Goal: Task Accomplishment & Management: Manage account settings

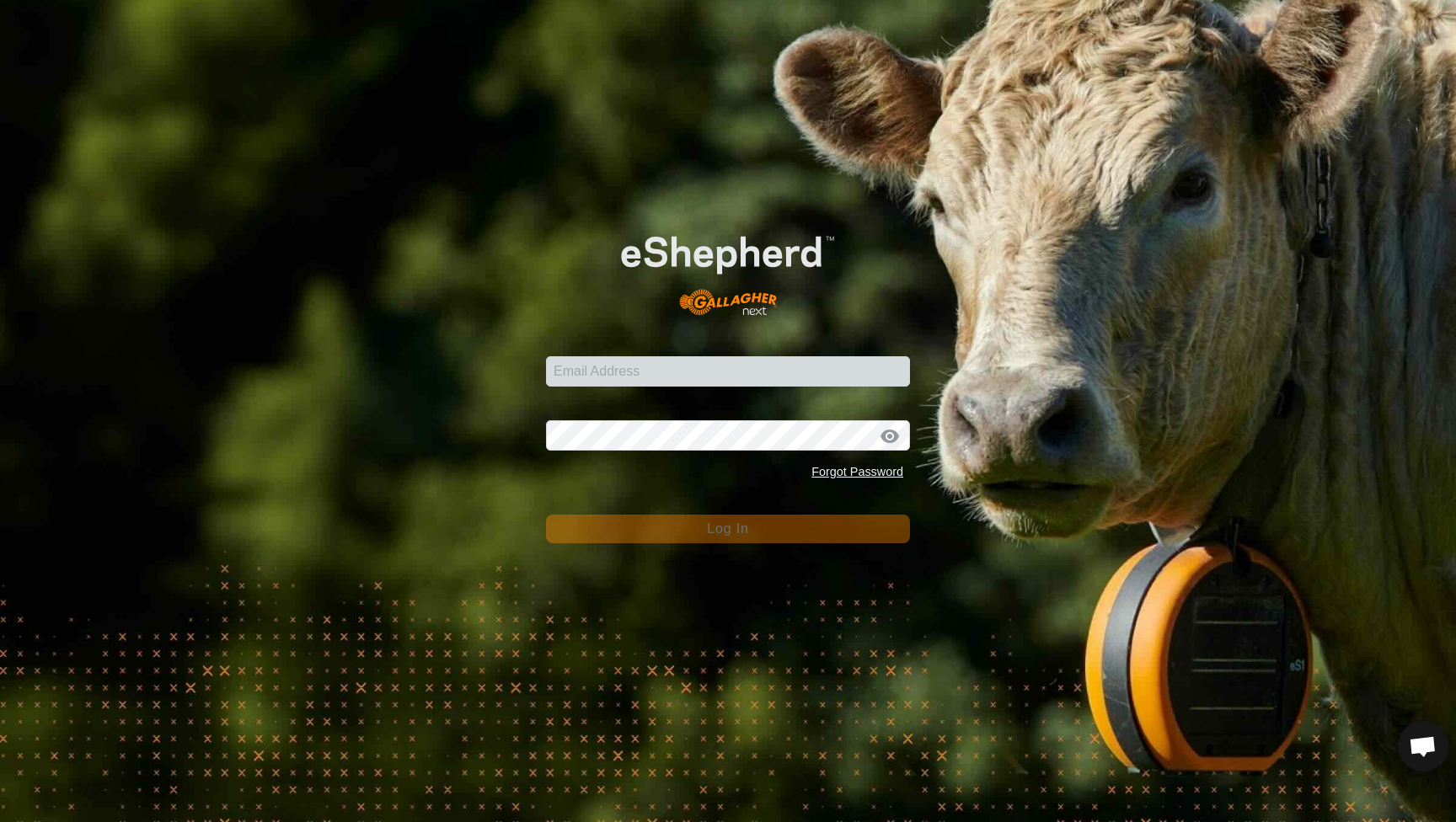
scroll to position [909, 0]
click at [709, 395] on form "Email Address Password Forgot Password Log In" at bounding box center [728, 374] width 364 height 337
click at [709, 380] on input "Email Address" at bounding box center [728, 371] width 364 height 30
type input "[EMAIL_ADDRESS][DOMAIN_NAME]"
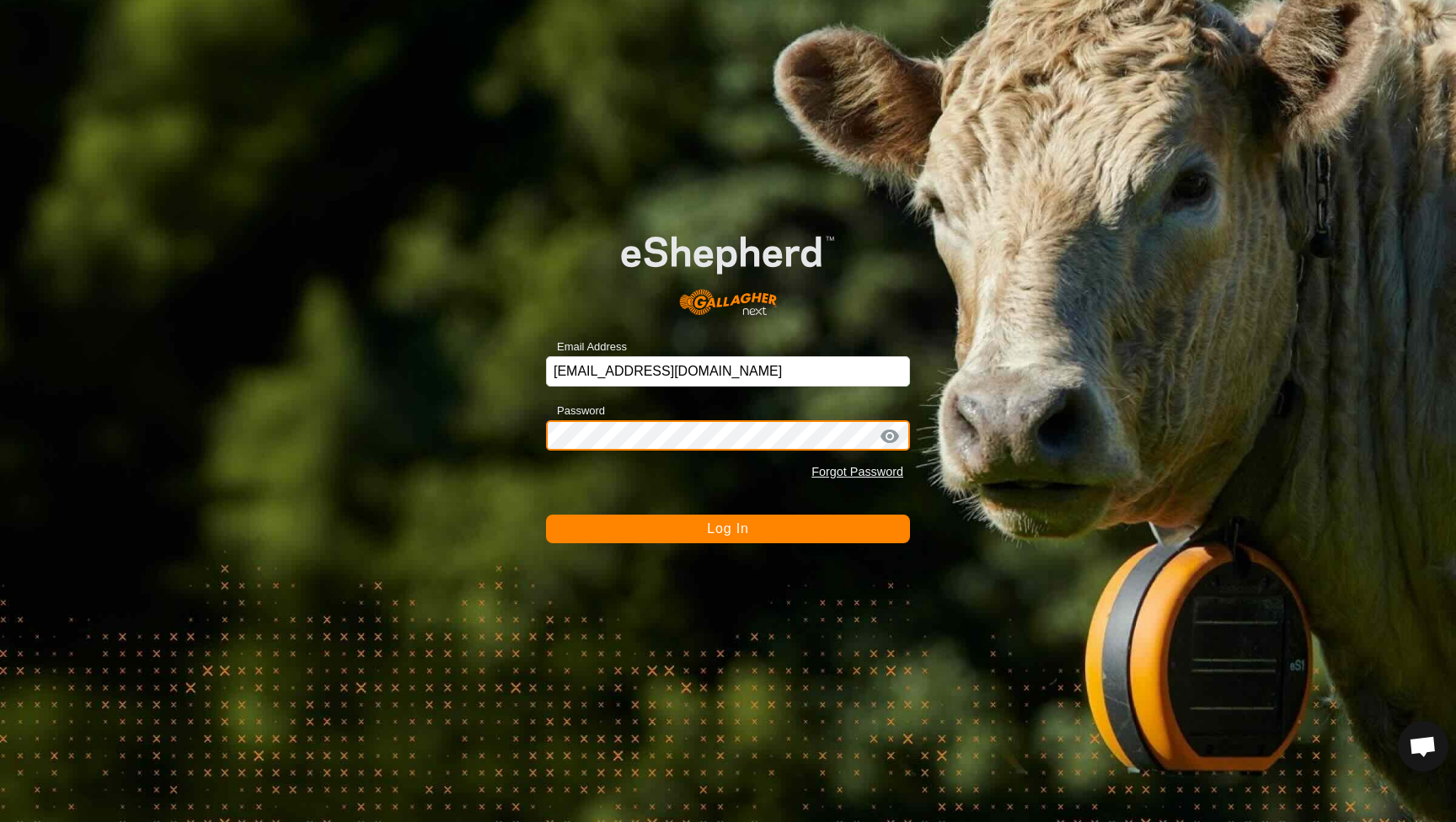
click at [728, 529] on button "Log In" at bounding box center [728, 529] width 364 height 29
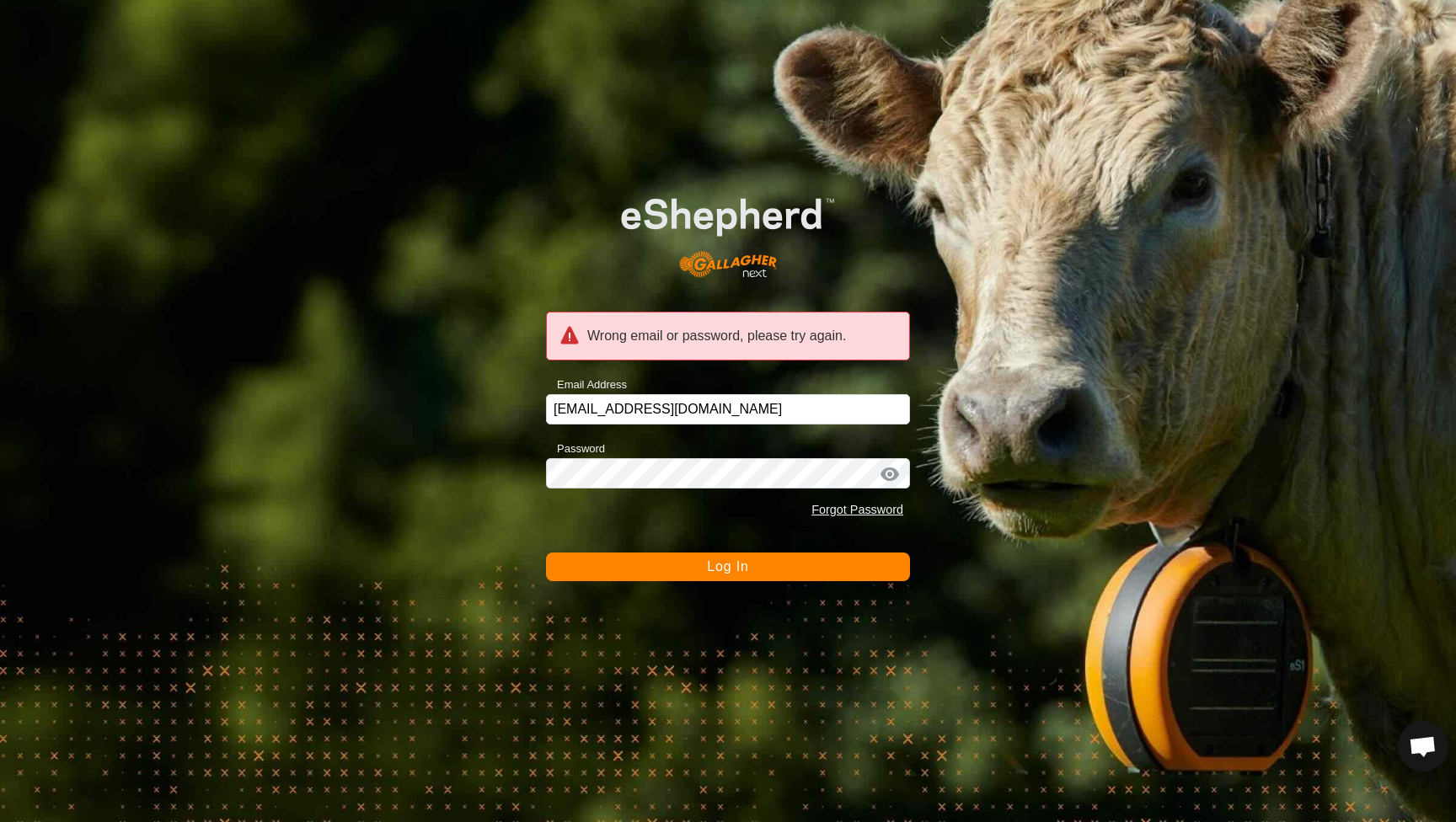
click at [749, 568] on span "Log In" at bounding box center [728, 566] width 41 height 15
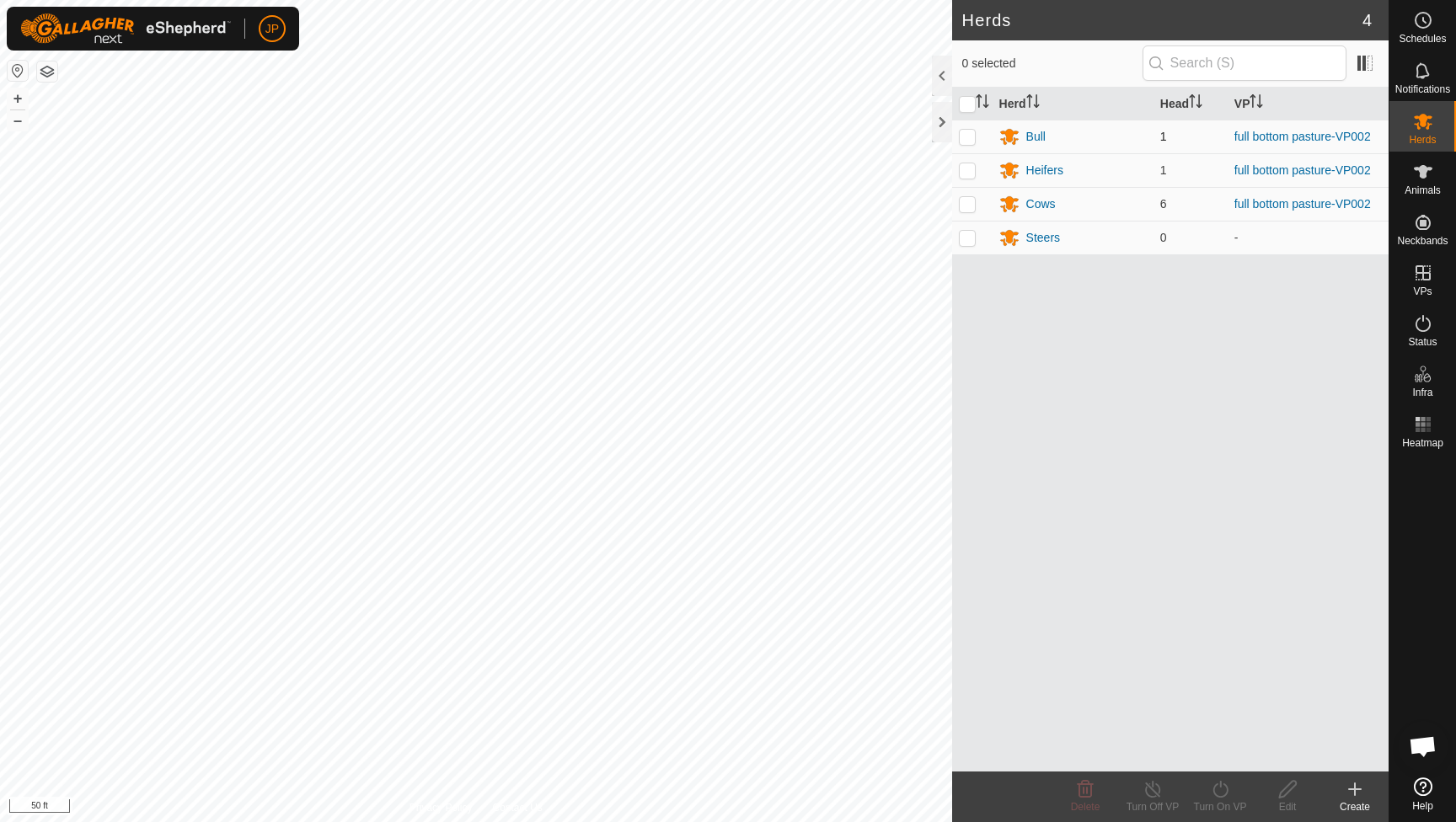
click at [964, 138] on p-checkbox at bounding box center [968, 136] width 17 height 14
checkbox input "true"
click at [962, 102] on input "checkbox" at bounding box center [968, 104] width 17 height 17
checkbox input "true"
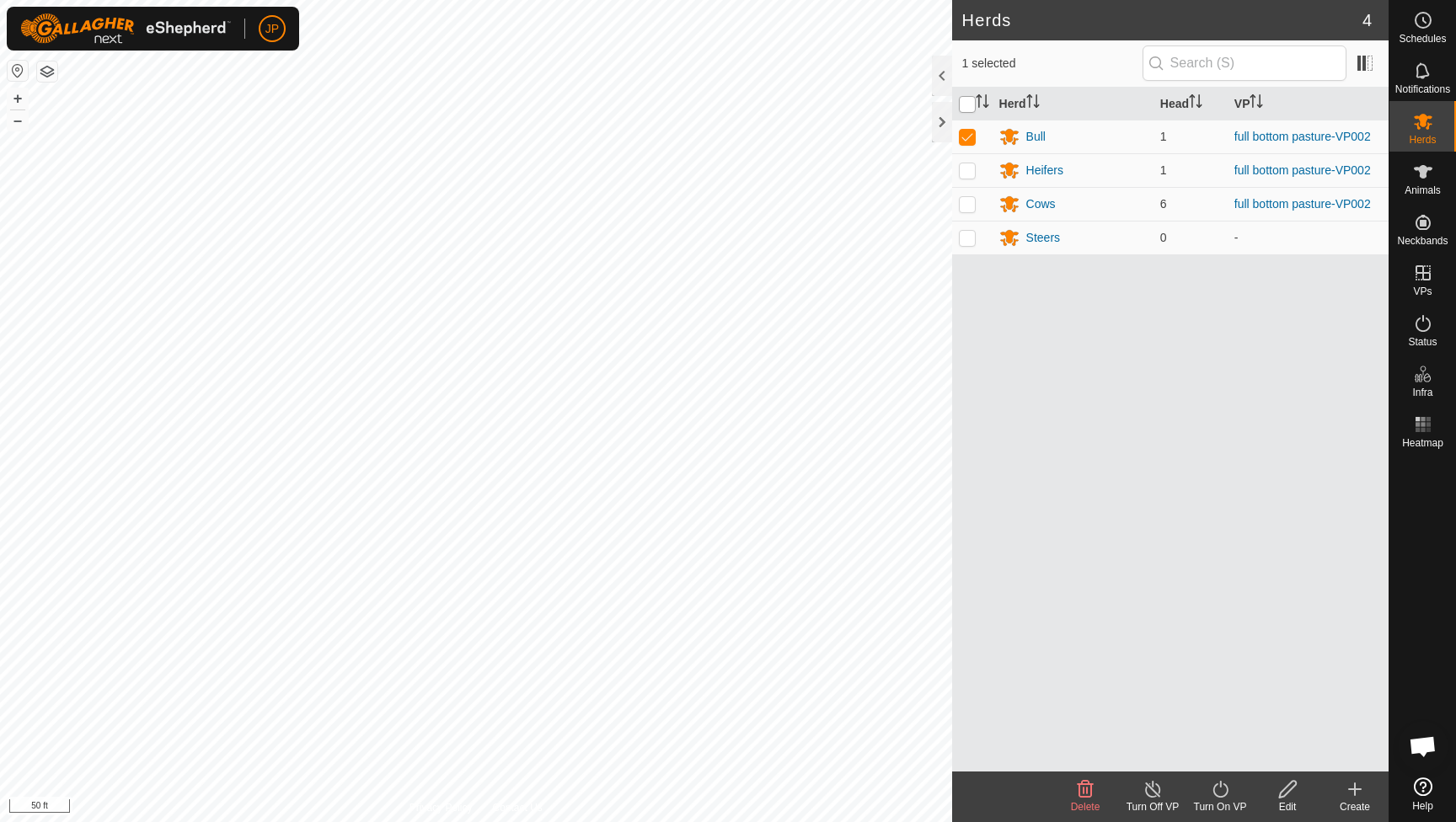
checkbox input "true"
click at [1413, 166] on icon at bounding box center [1423, 172] width 20 height 20
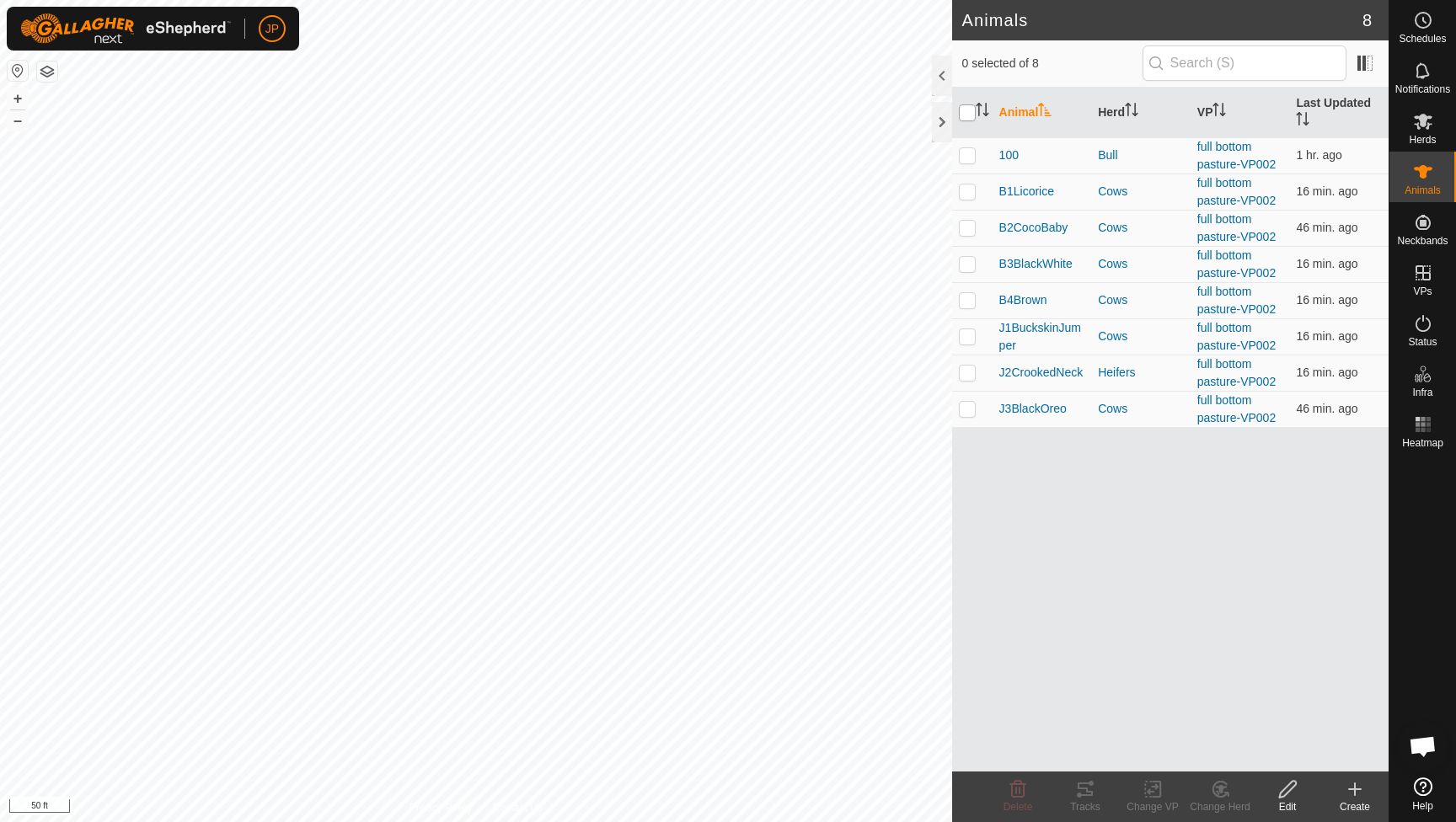
click at [970, 120] on input "checkbox" at bounding box center [968, 113] width 17 height 17
checkbox input "true"
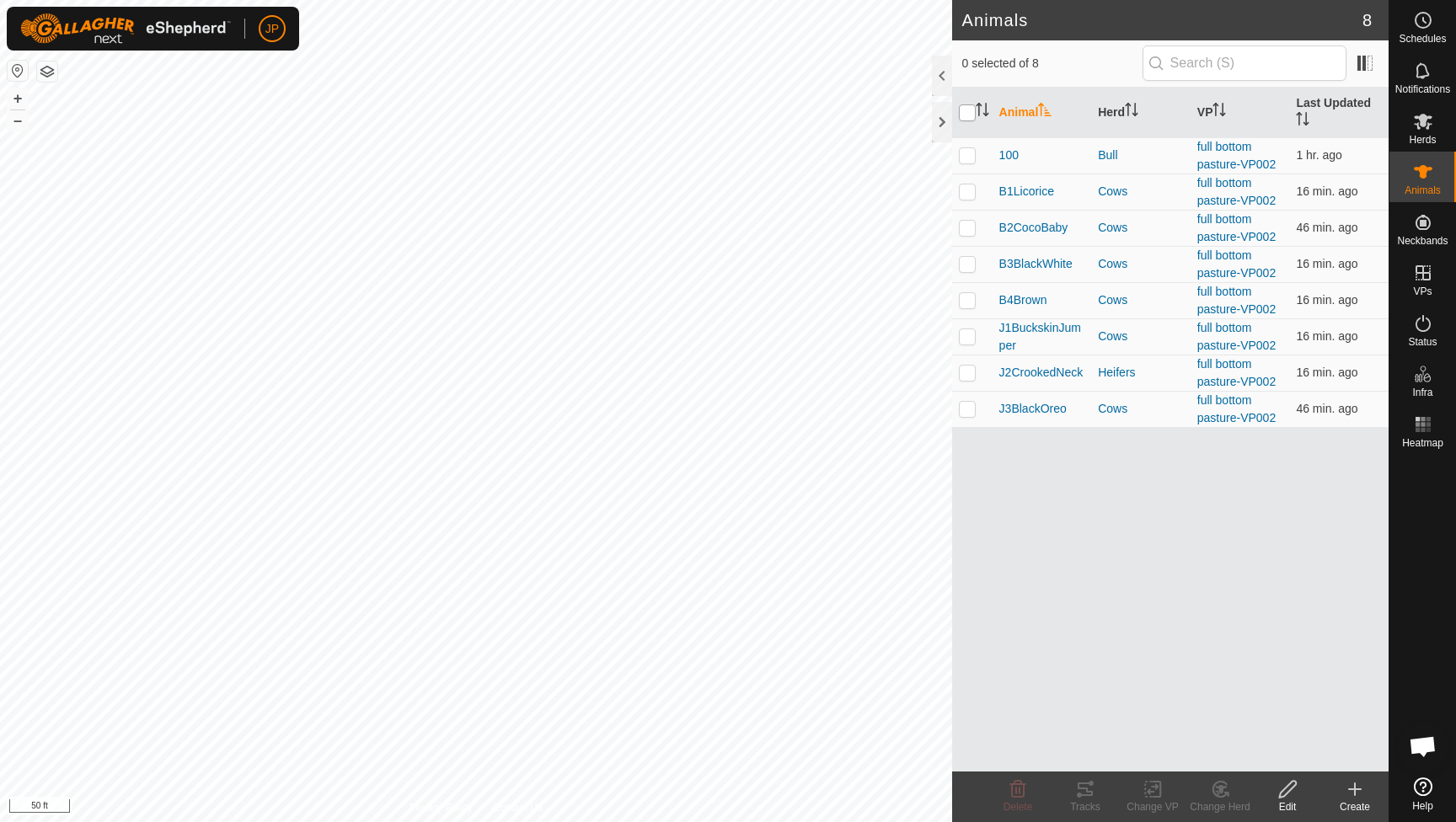
checkbox input "true"
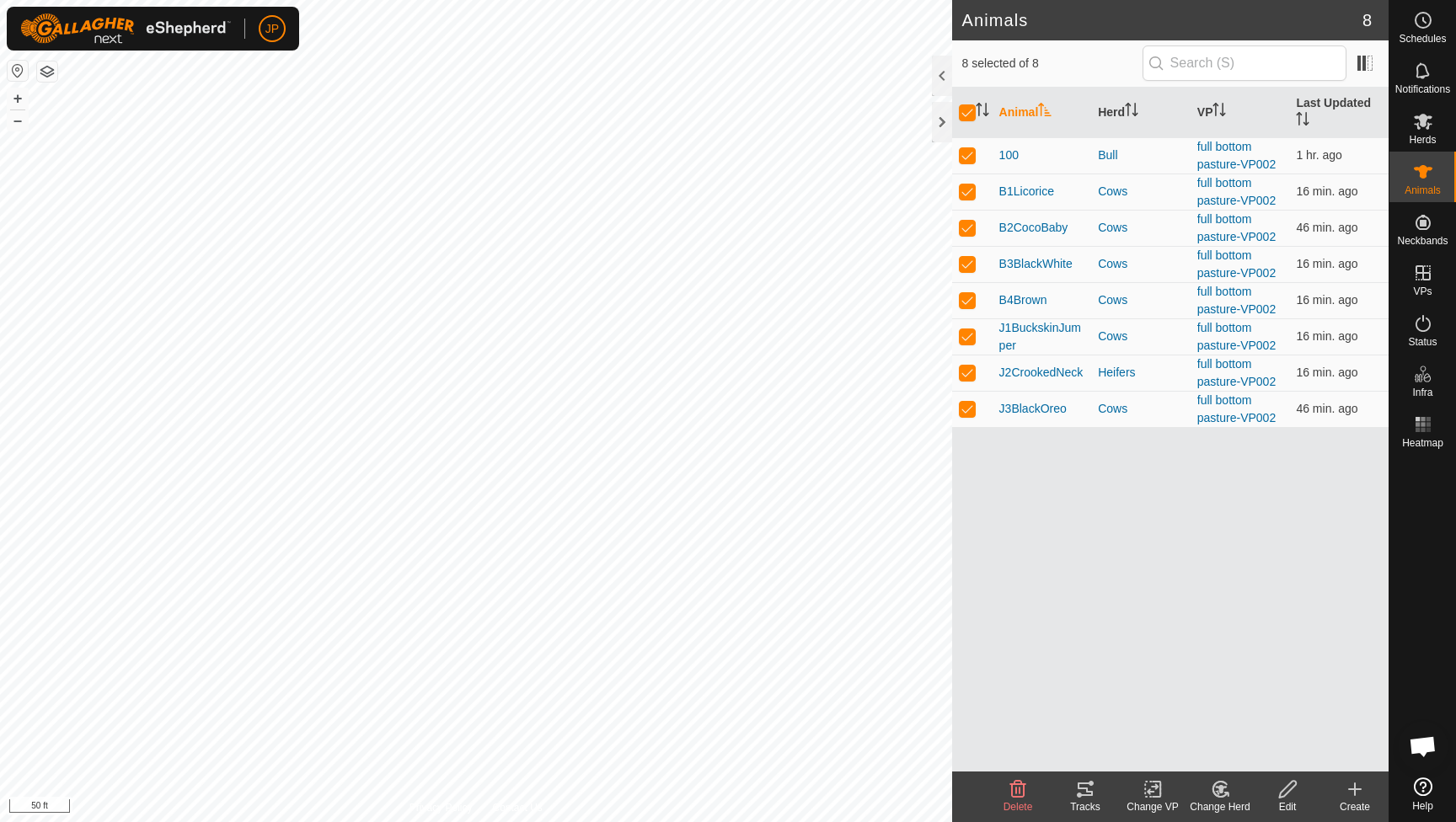
click at [1085, 790] on icon at bounding box center [1085, 789] width 20 height 20
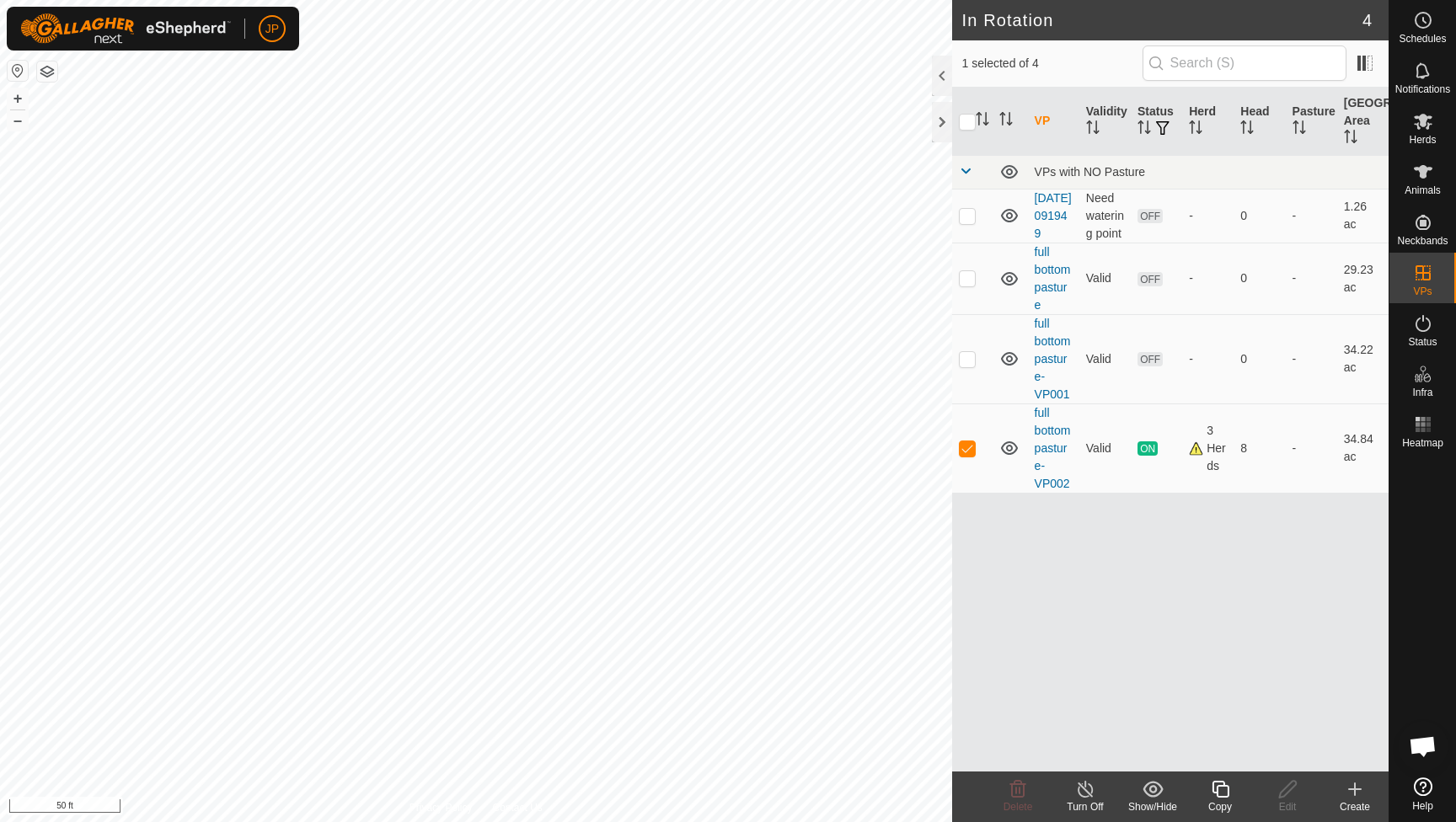
click at [1420, 174] on icon at bounding box center [1423, 172] width 18 height 14
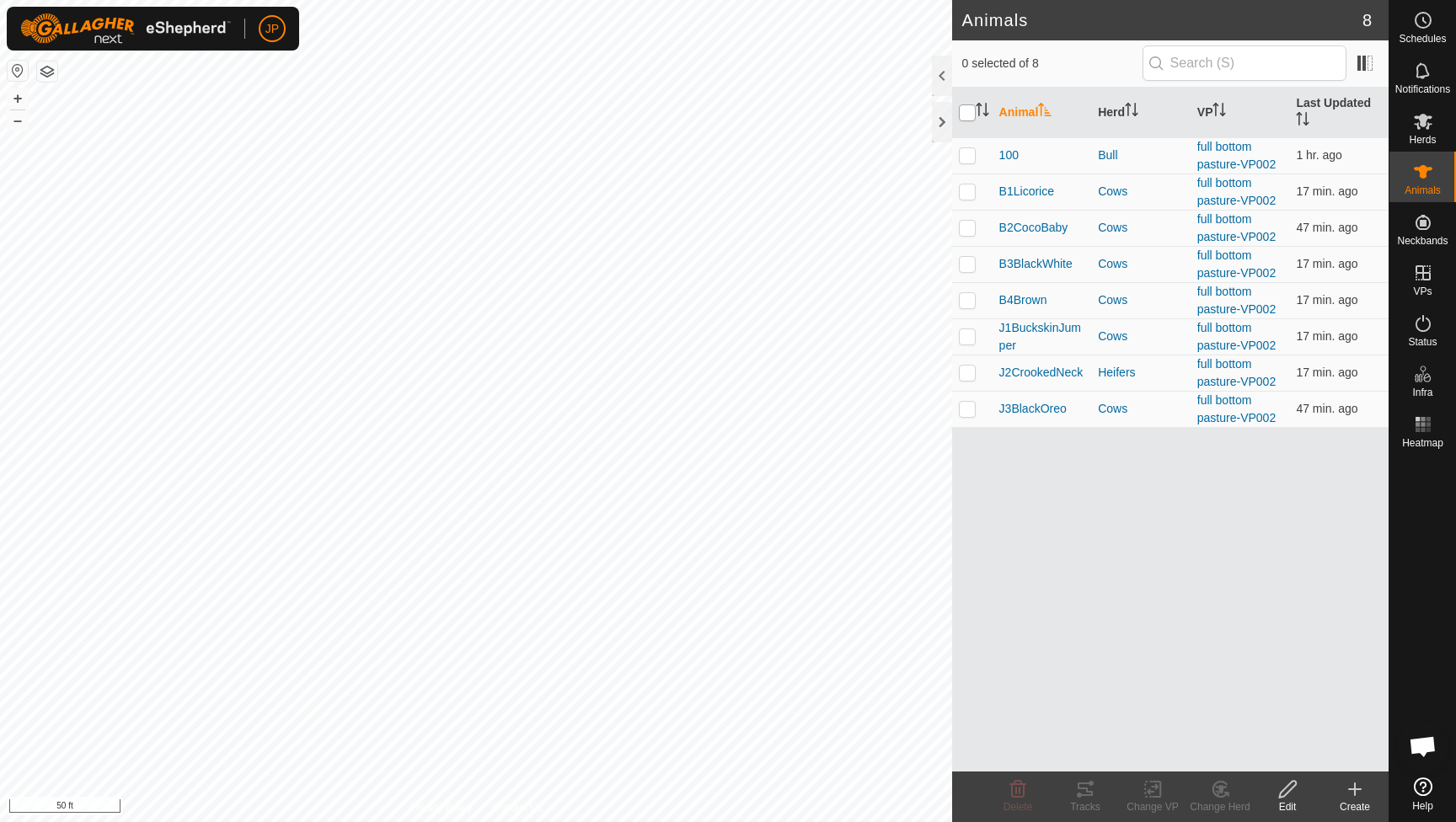
click at [970, 113] on input "checkbox" at bounding box center [968, 113] width 17 height 17
checkbox input "true"
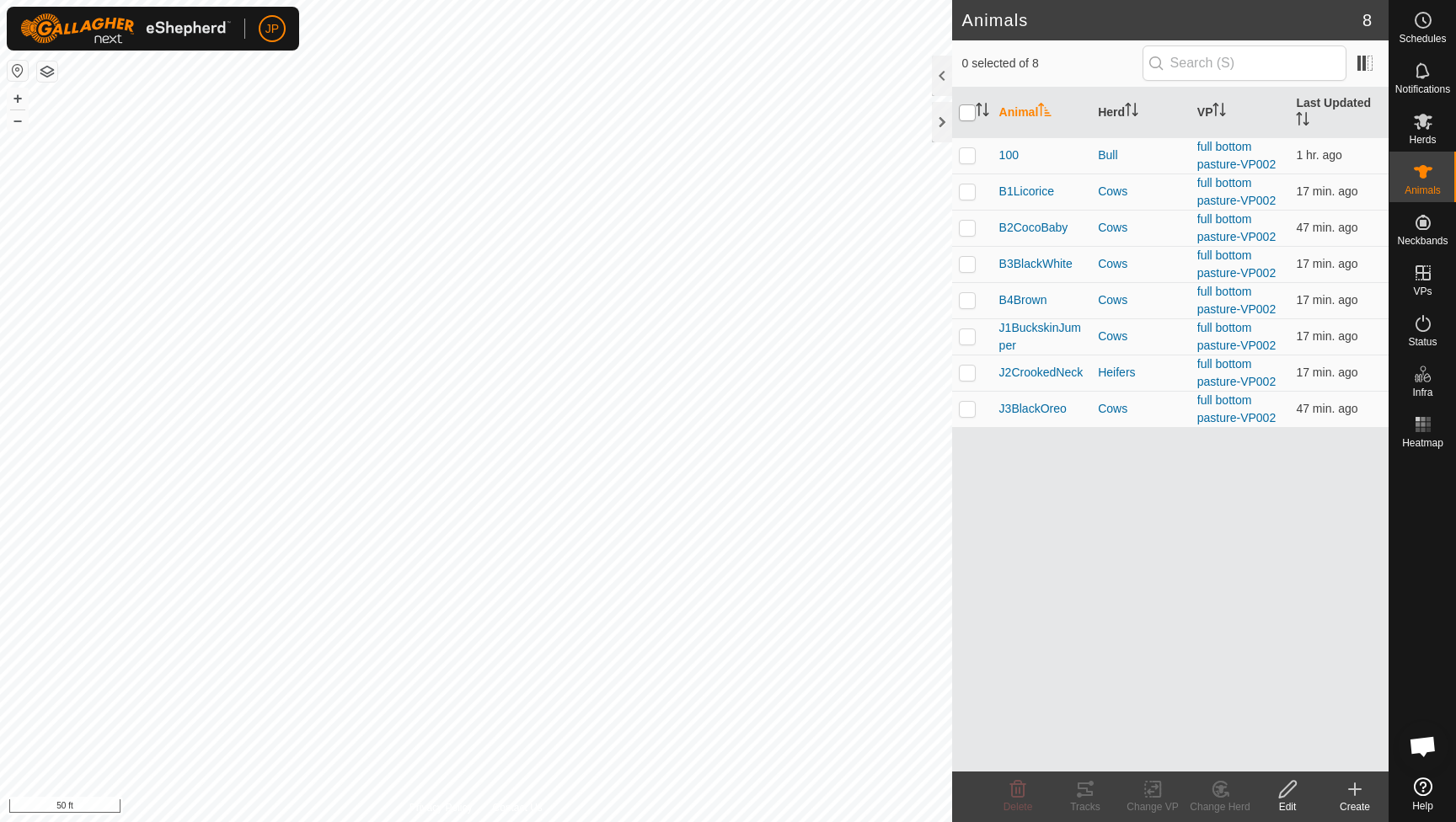
checkbox input "true"
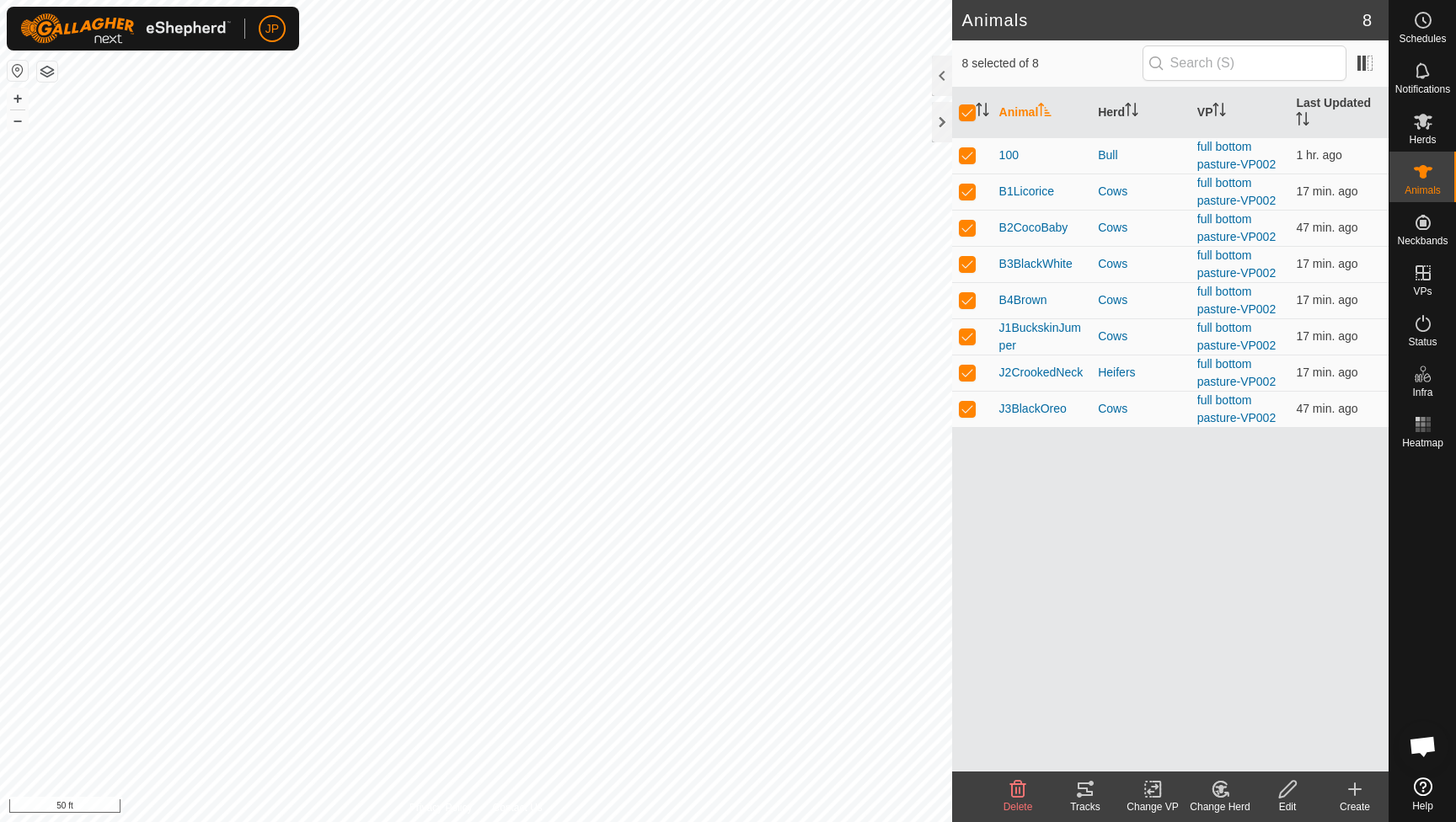
click at [1081, 799] on div "Tracks" at bounding box center [1084, 806] width 67 height 15
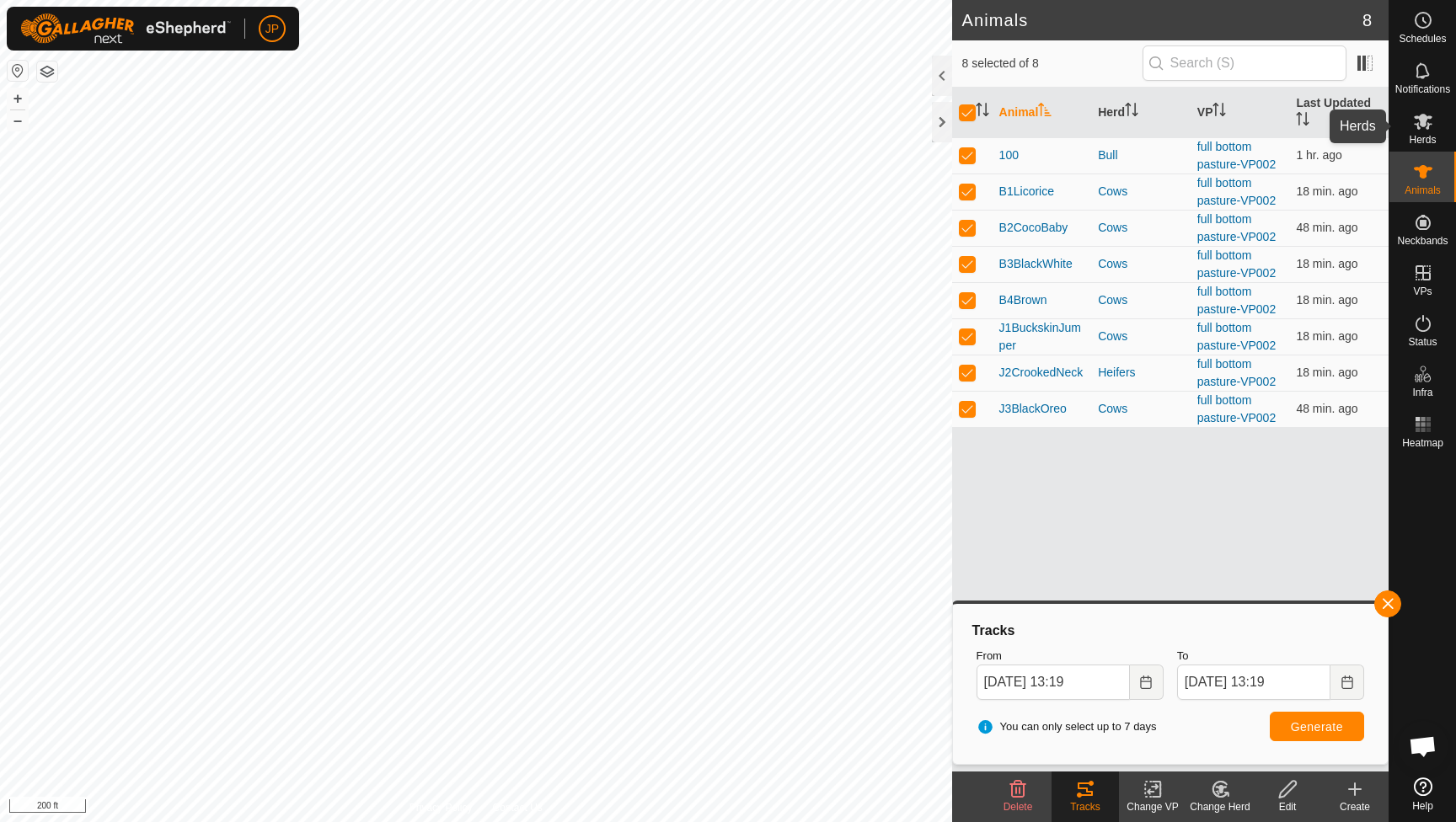
click at [1423, 118] on icon at bounding box center [1423, 121] width 18 height 16
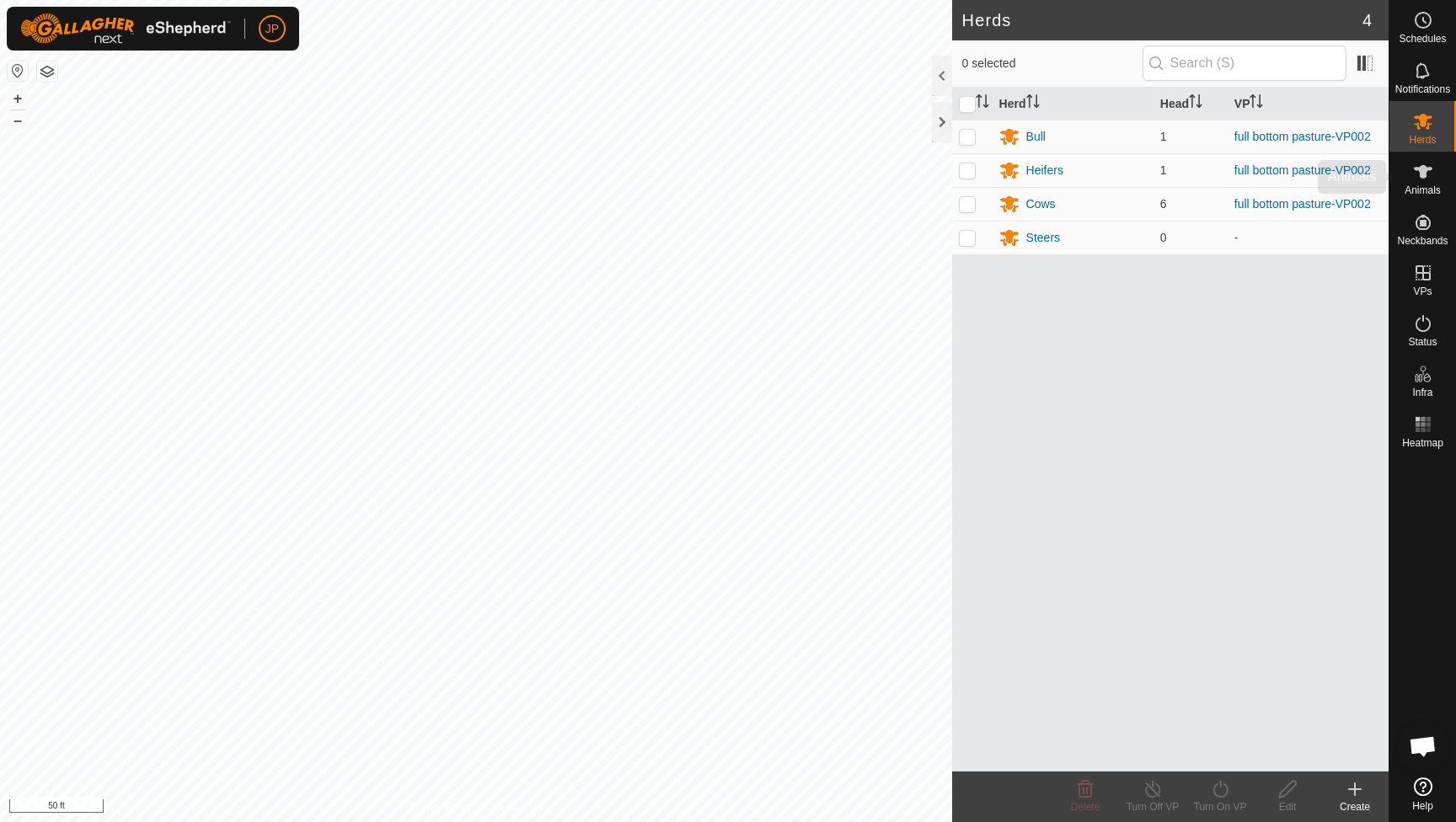
click at [1426, 173] on icon at bounding box center [1423, 172] width 18 height 14
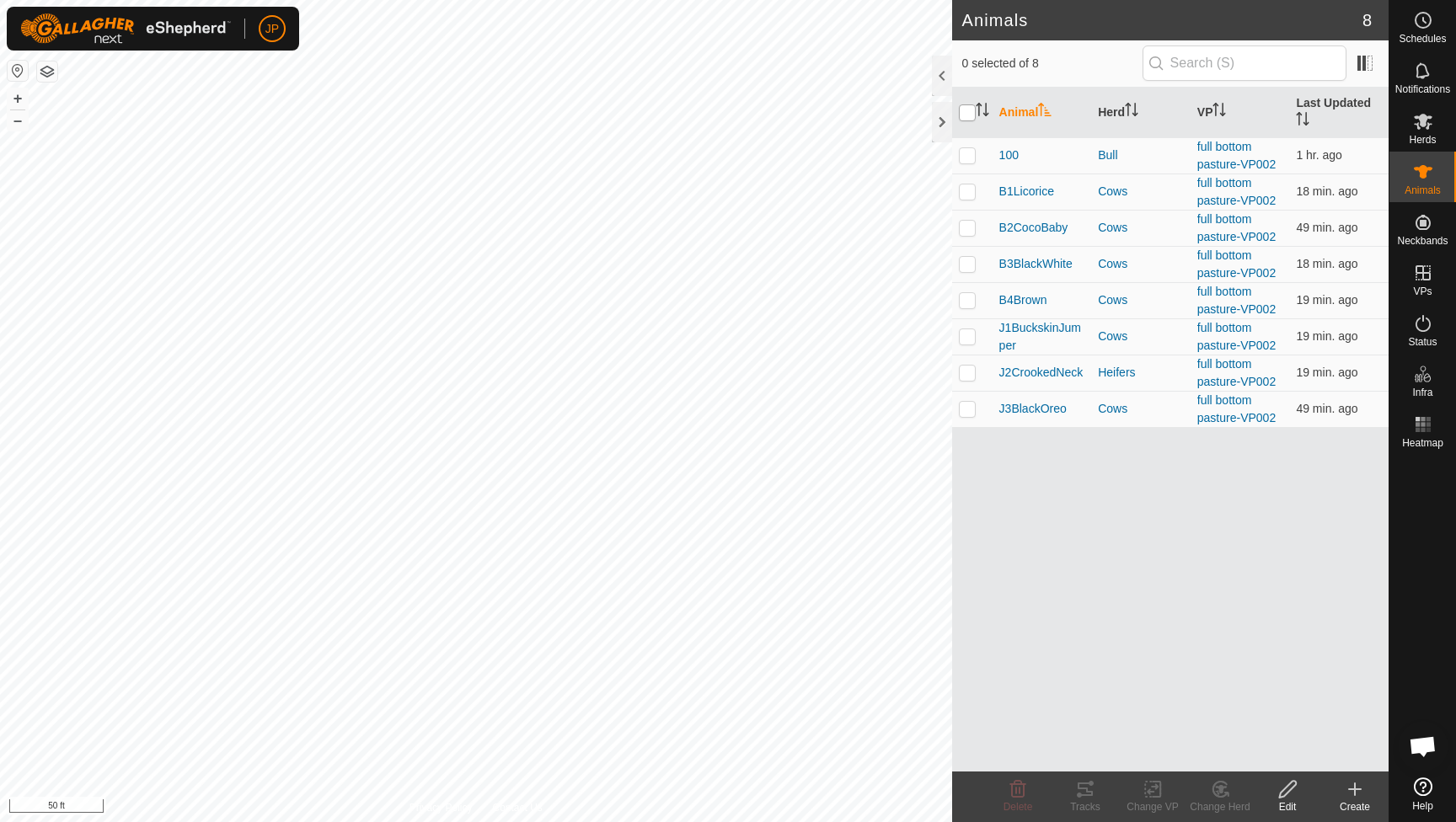
click at [967, 112] on input "checkbox" at bounding box center [968, 113] width 17 height 17
checkbox input "true"
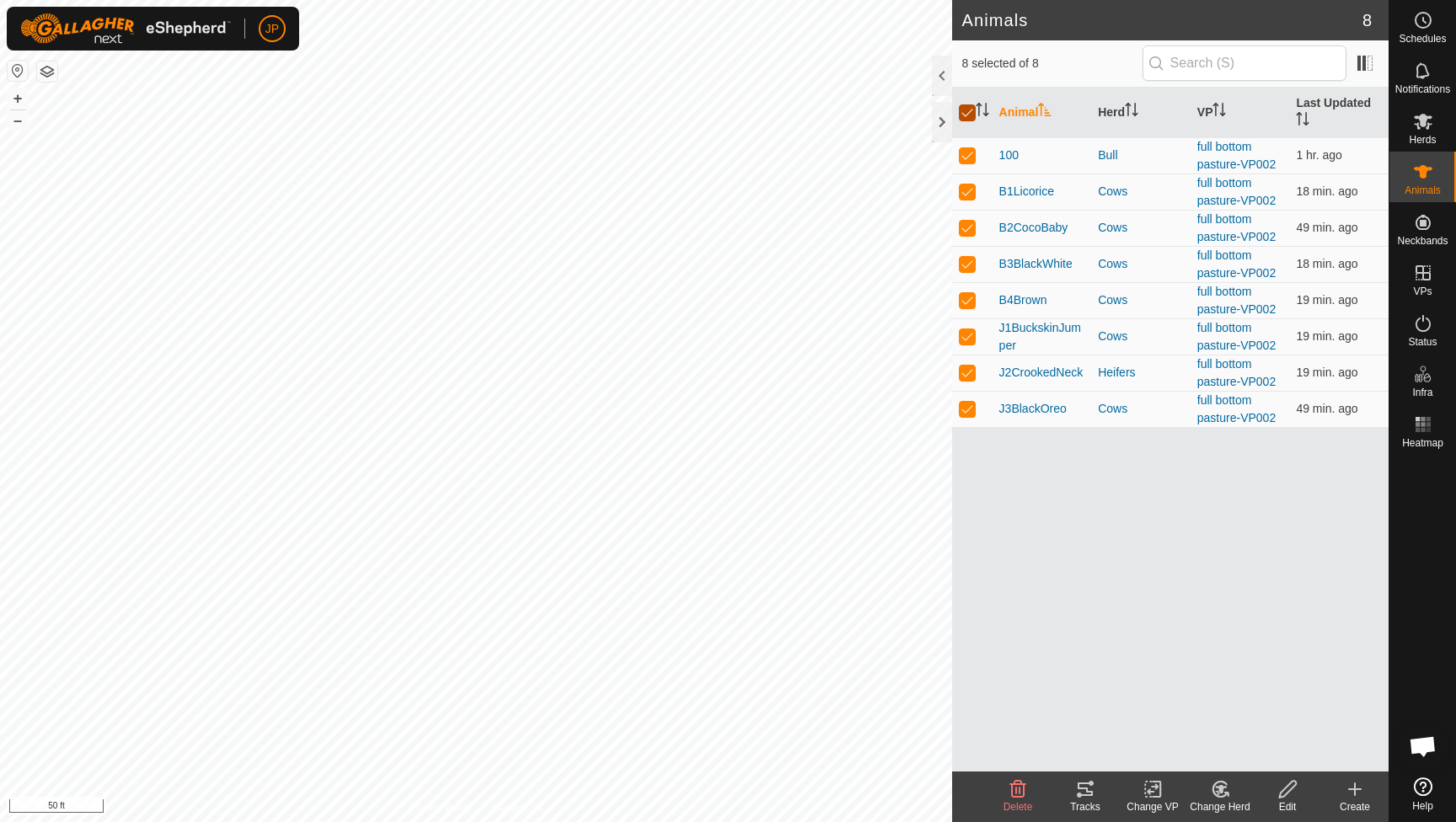
checkbox input "true"
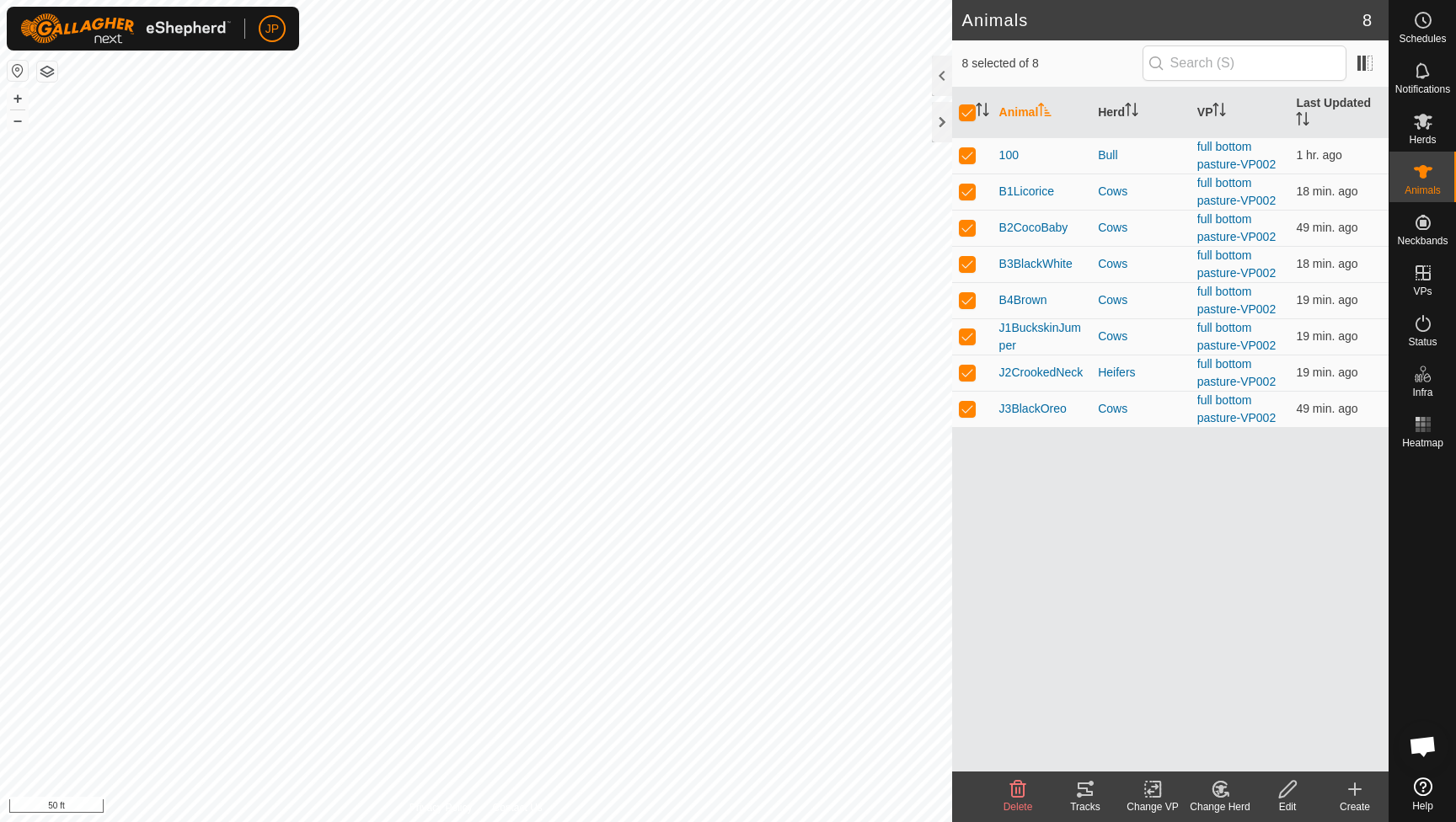
click at [1088, 795] on icon at bounding box center [1085, 789] width 15 height 14
